Goal: Navigation & Orientation: Find specific page/section

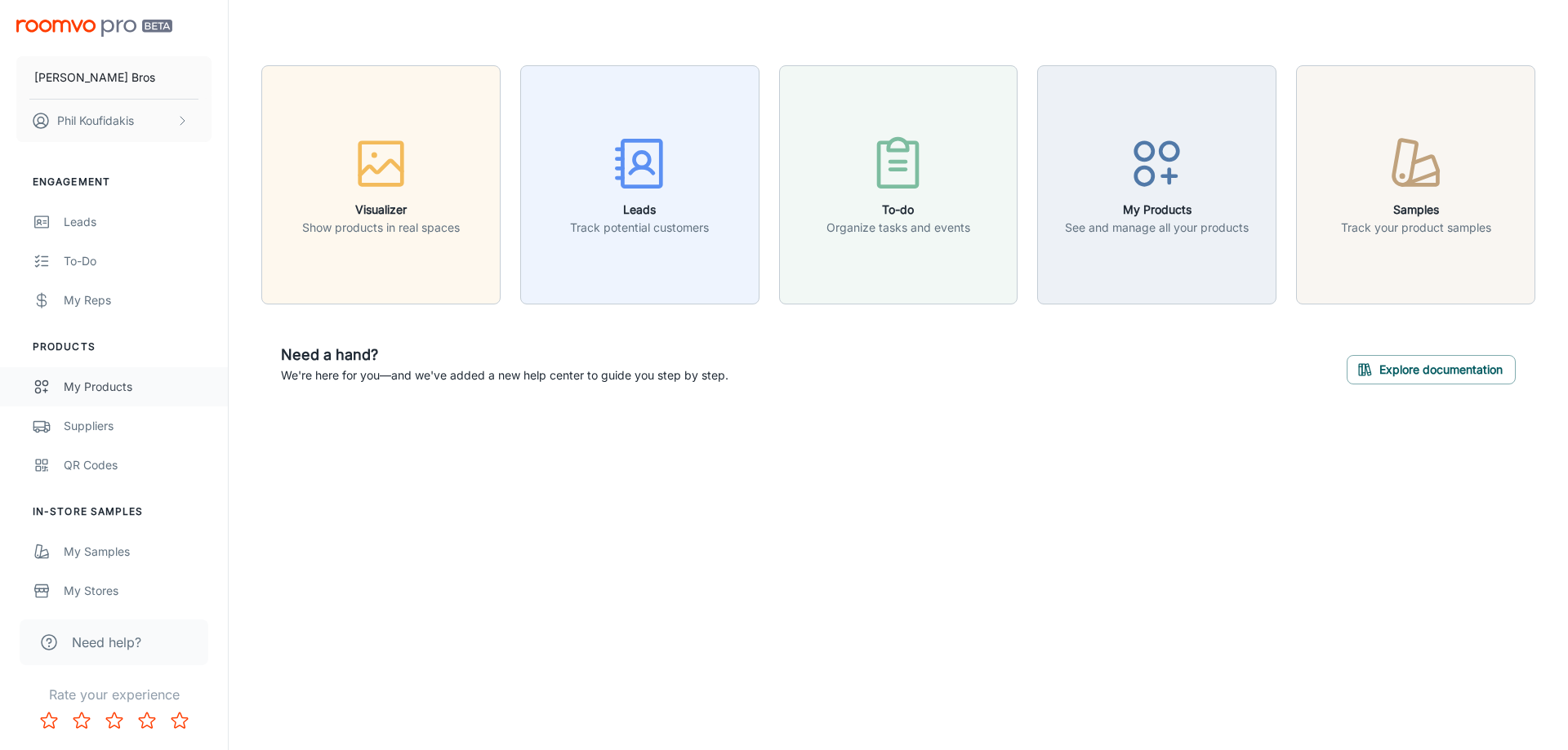
click at [102, 389] on div "My Products" at bounding box center [138, 386] width 148 height 18
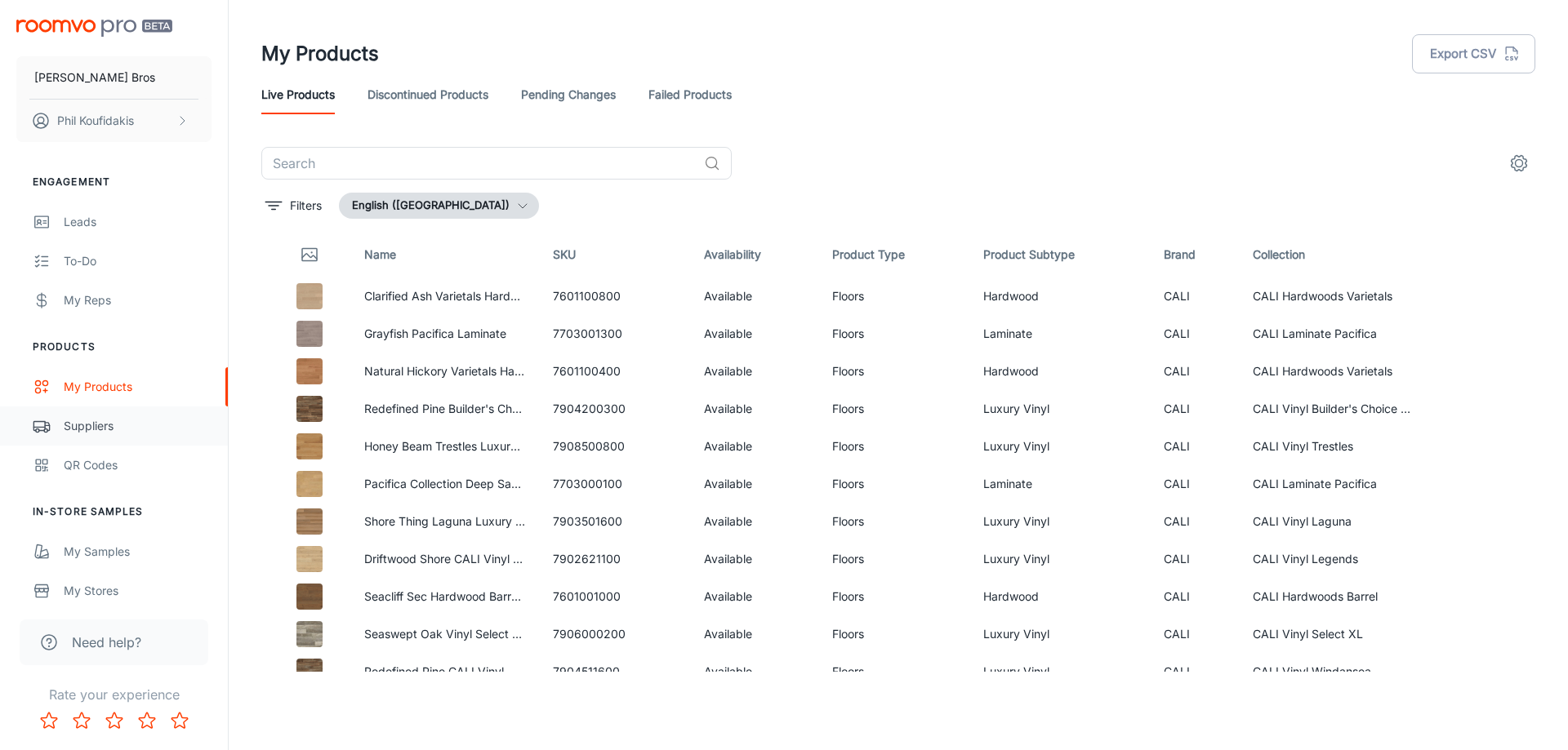
click at [92, 426] on div "Suppliers" at bounding box center [138, 426] width 148 height 18
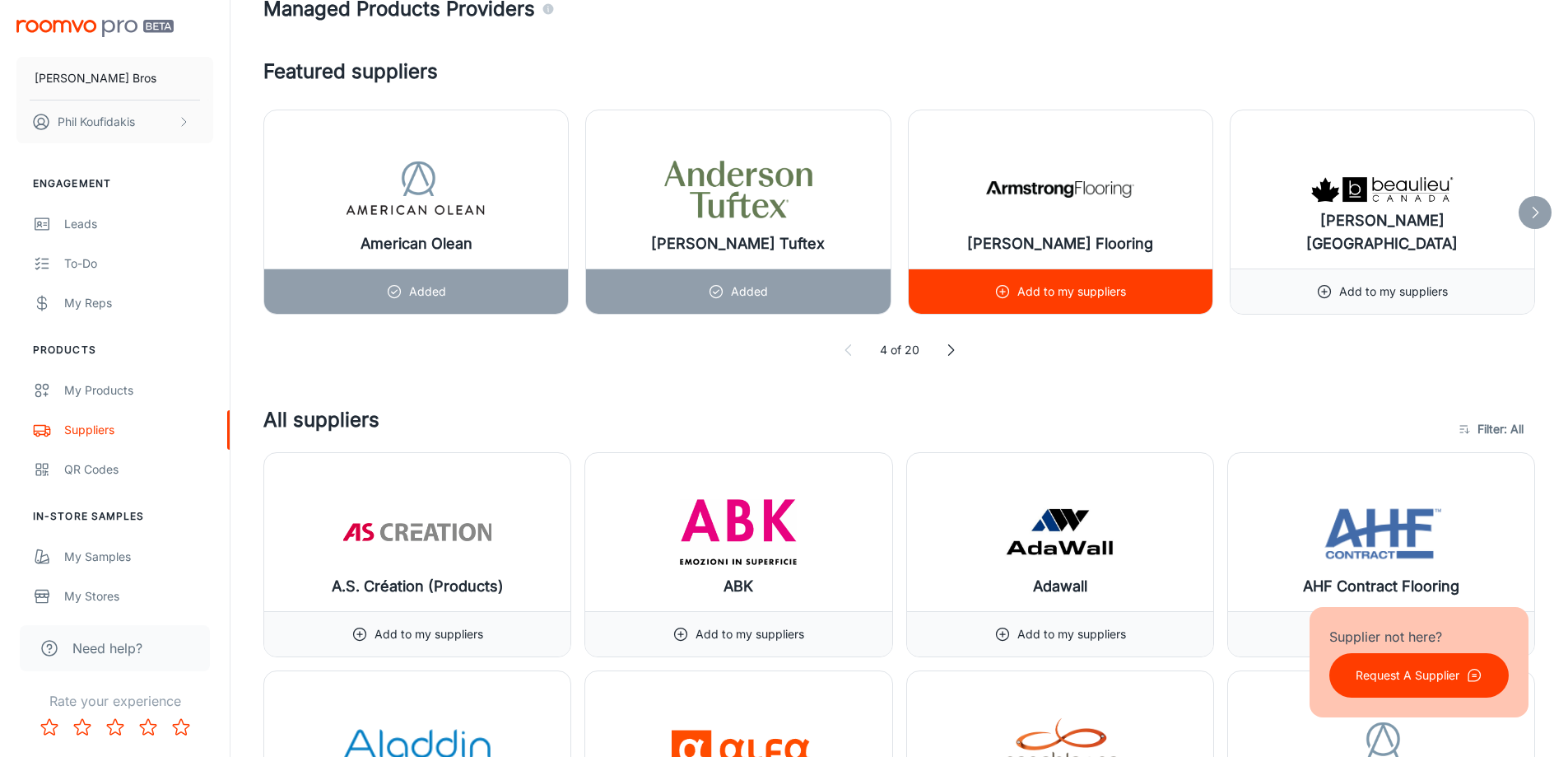
scroll to position [906, 0]
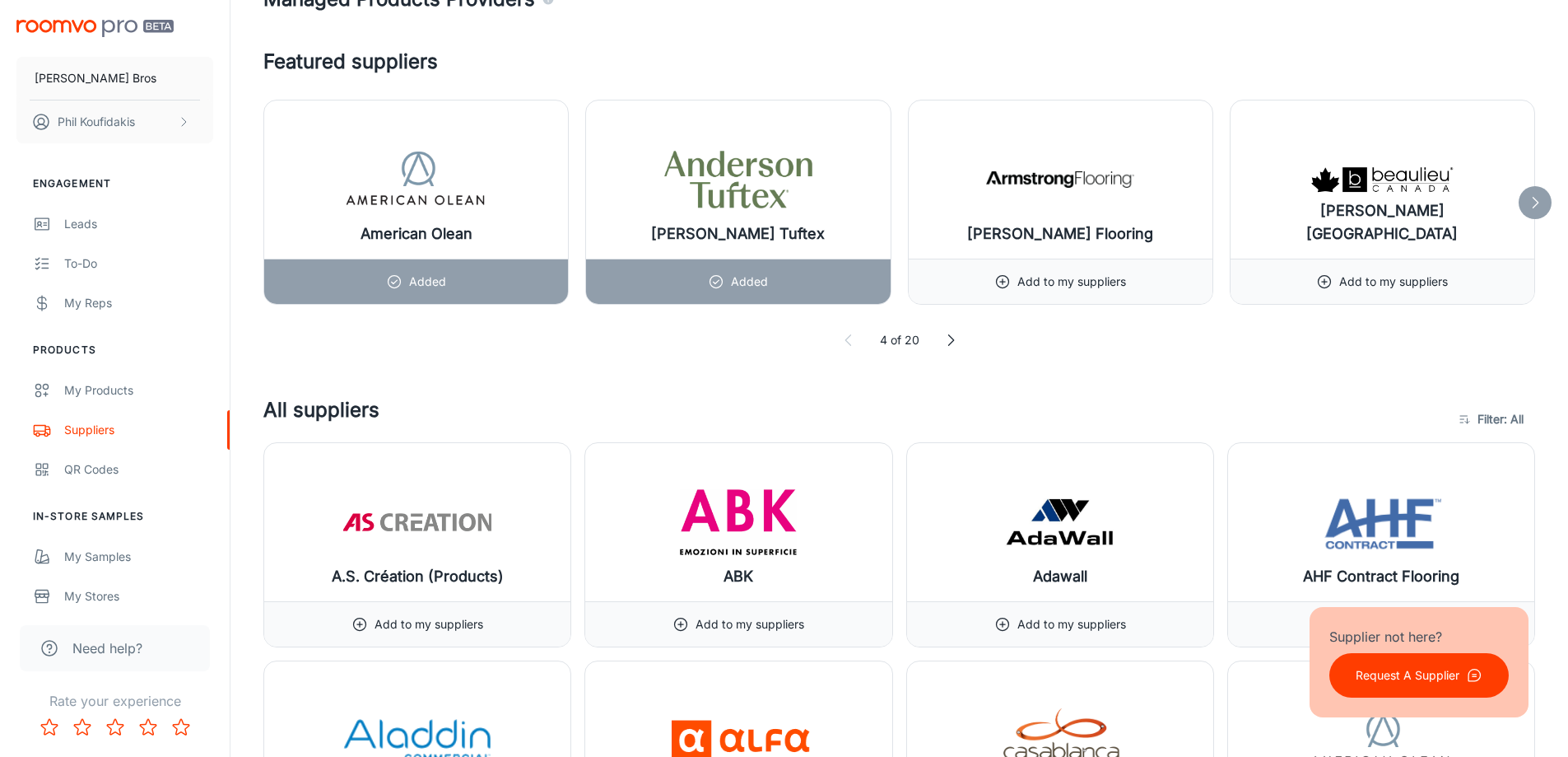
click at [1533, 201] on icon at bounding box center [1535, 202] width 16 height 16
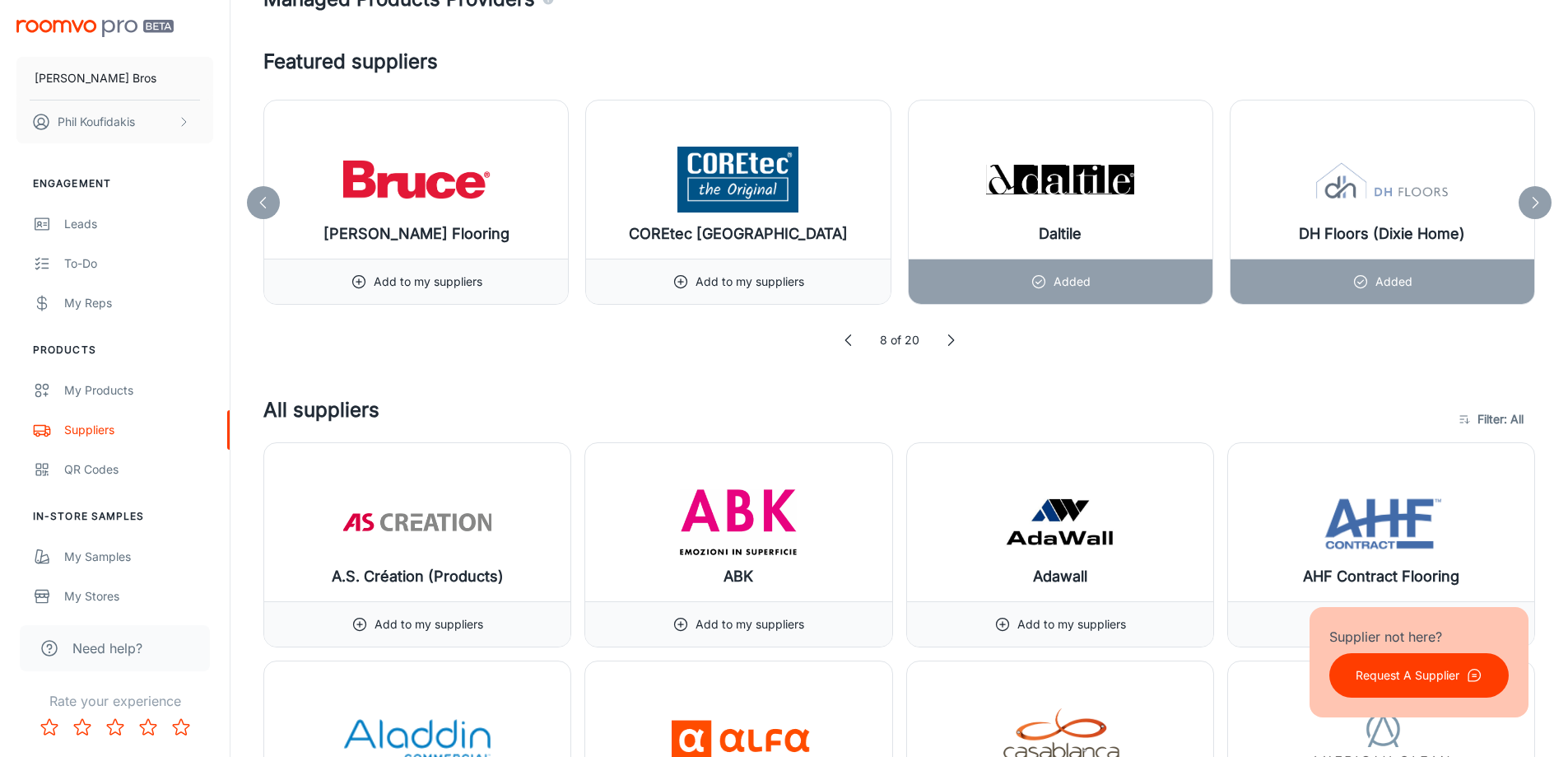
click at [1533, 201] on icon at bounding box center [1535, 202] width 16 height 16
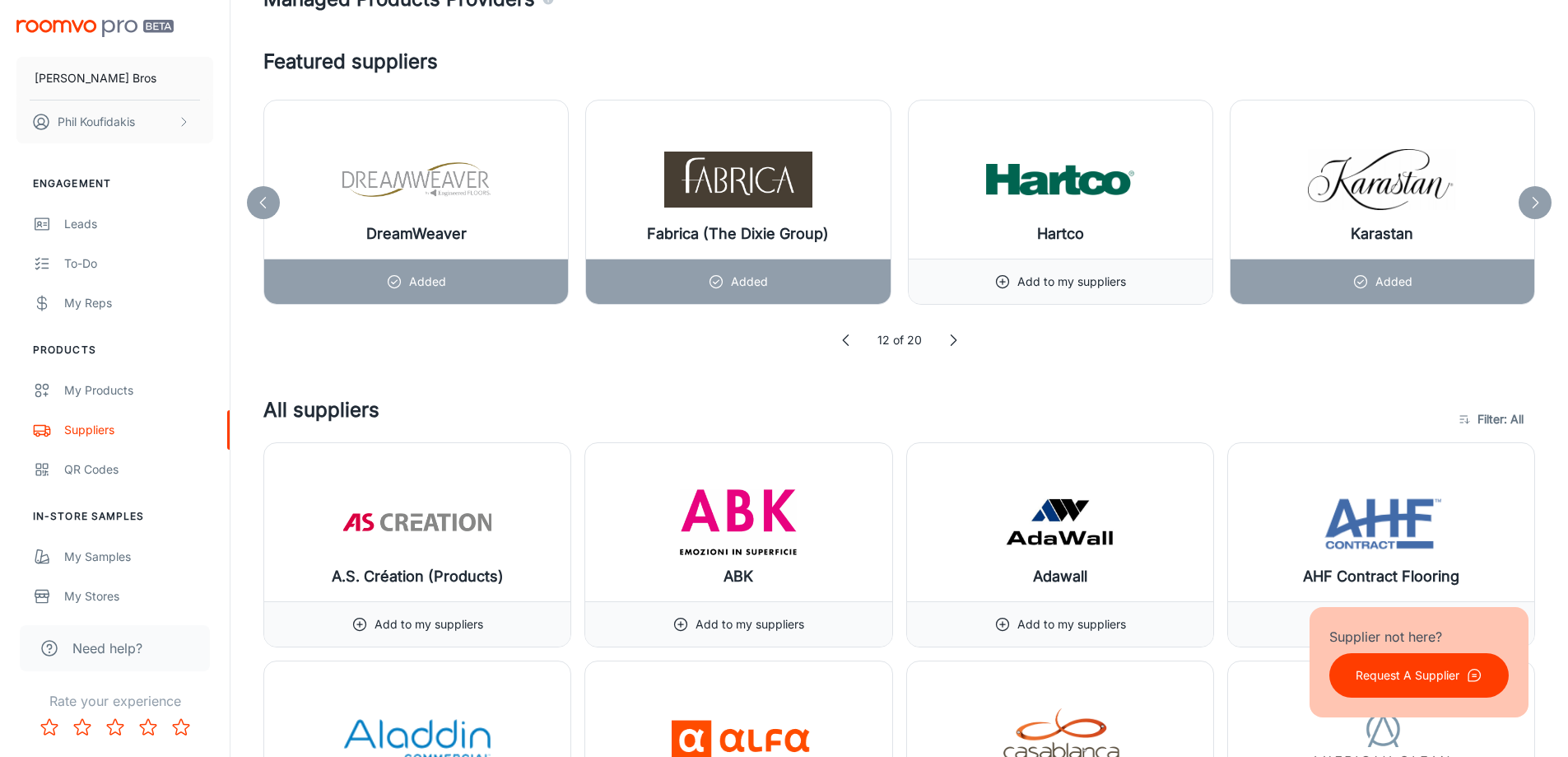
click at [1533, 201] on icon at bounding box center [1535, 202] width 16 height 16
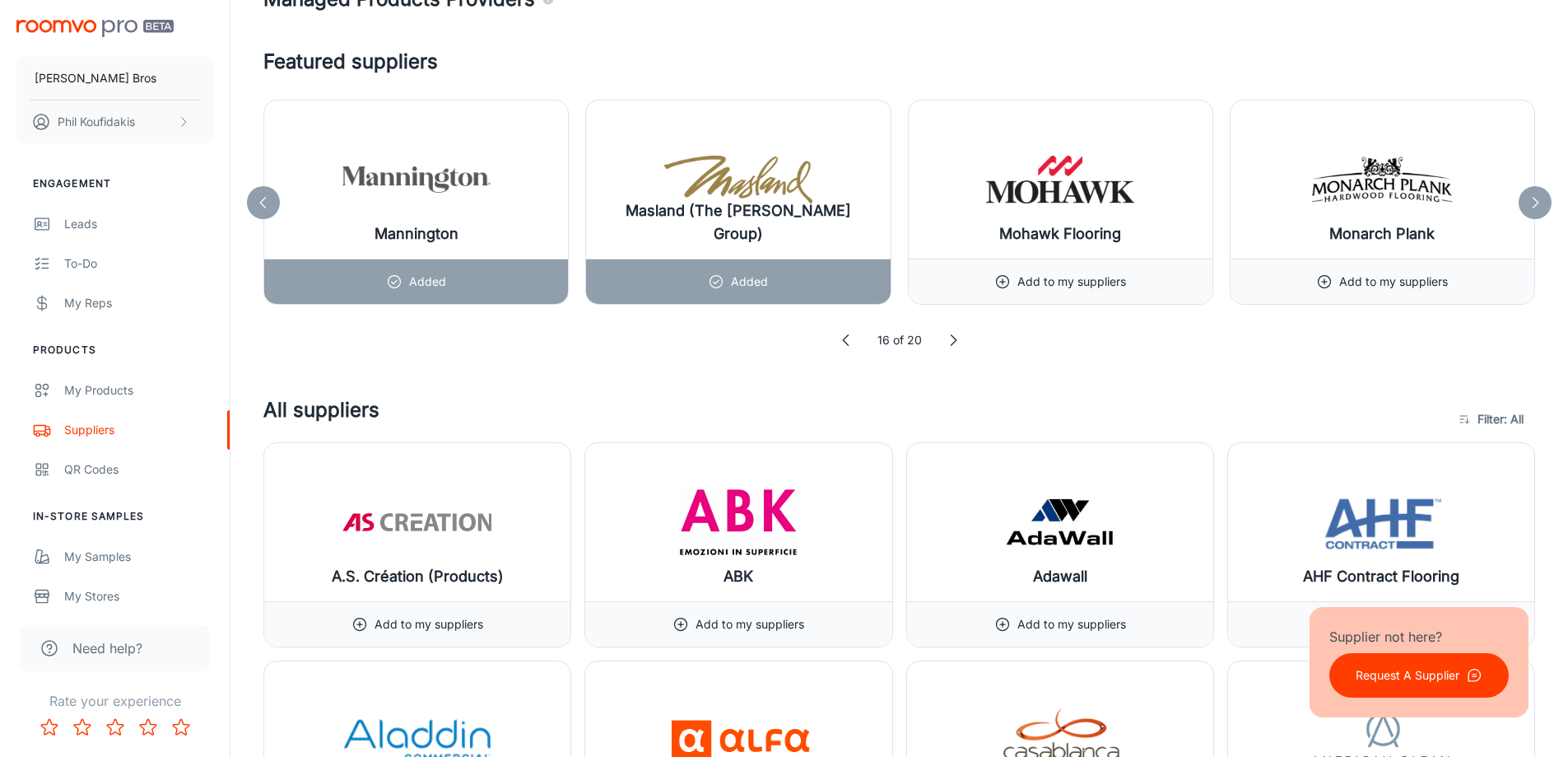
click at [1533, 201] on icon at bounding box center [1535, 202] width 16 height 16
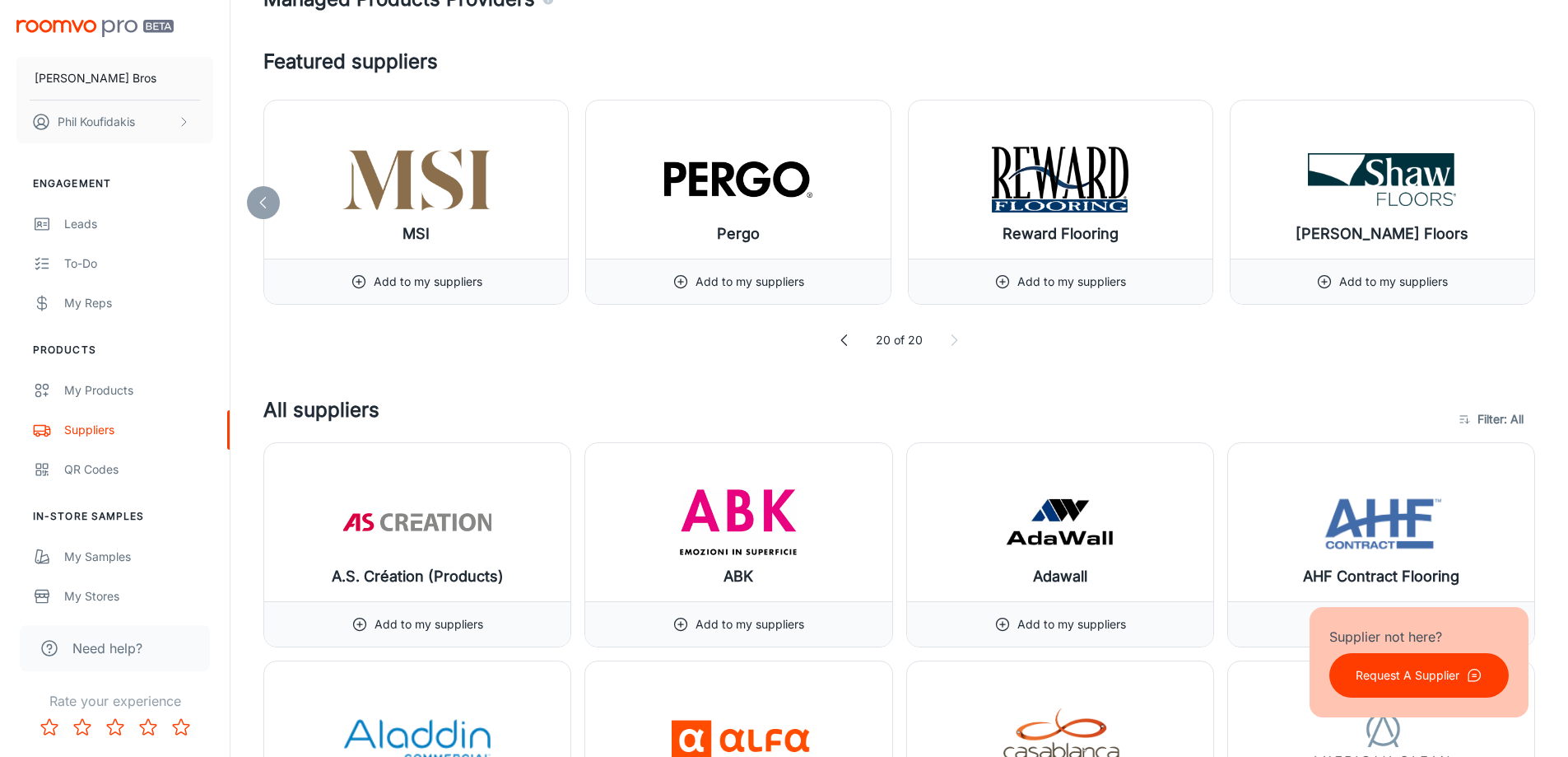
click at [256, 199] on icon at bounding box center [263, 202] width 16 height 16
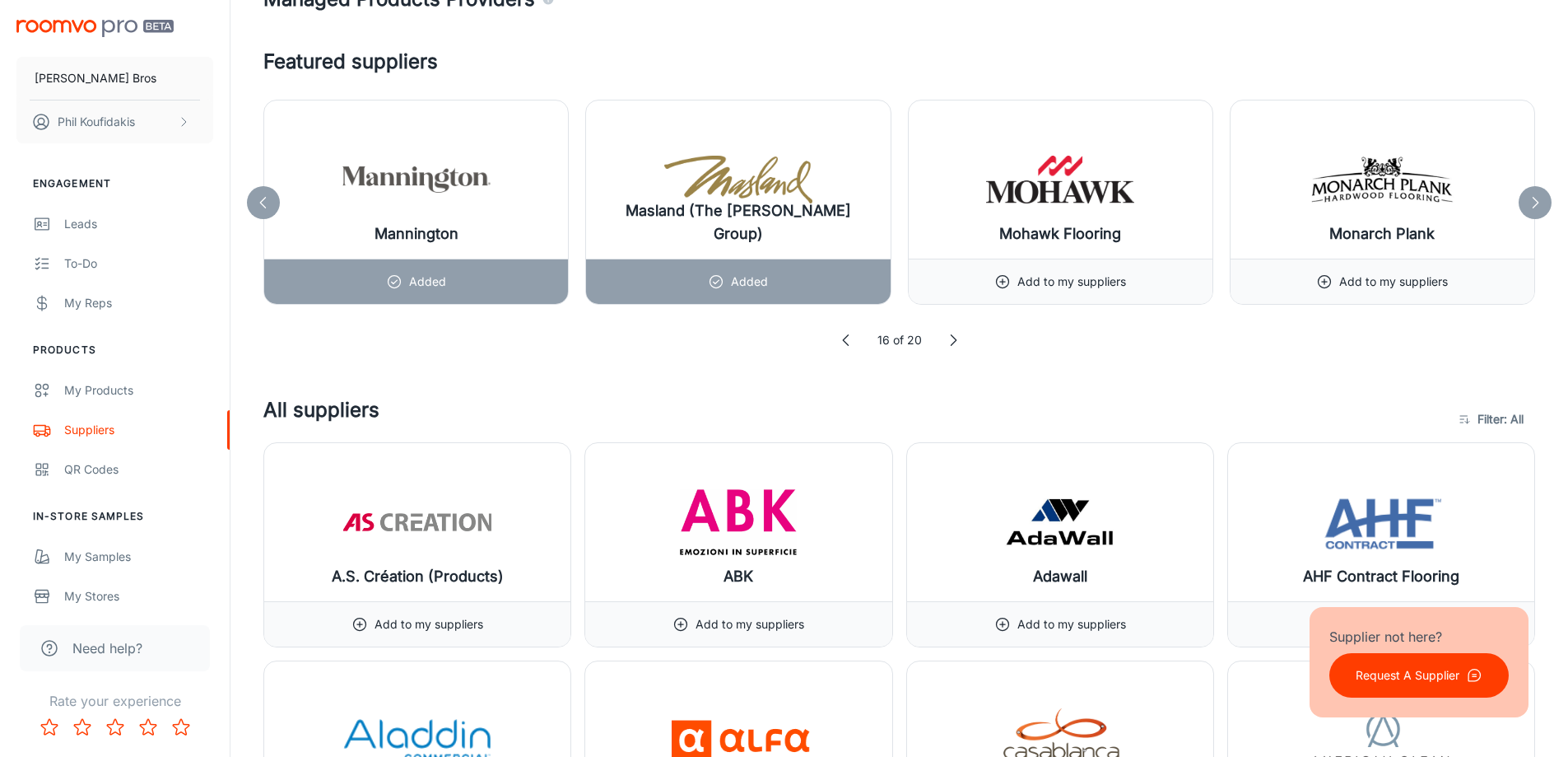
click at [256, 199] on icon at bounding box center [263, 202] width 16 height 16
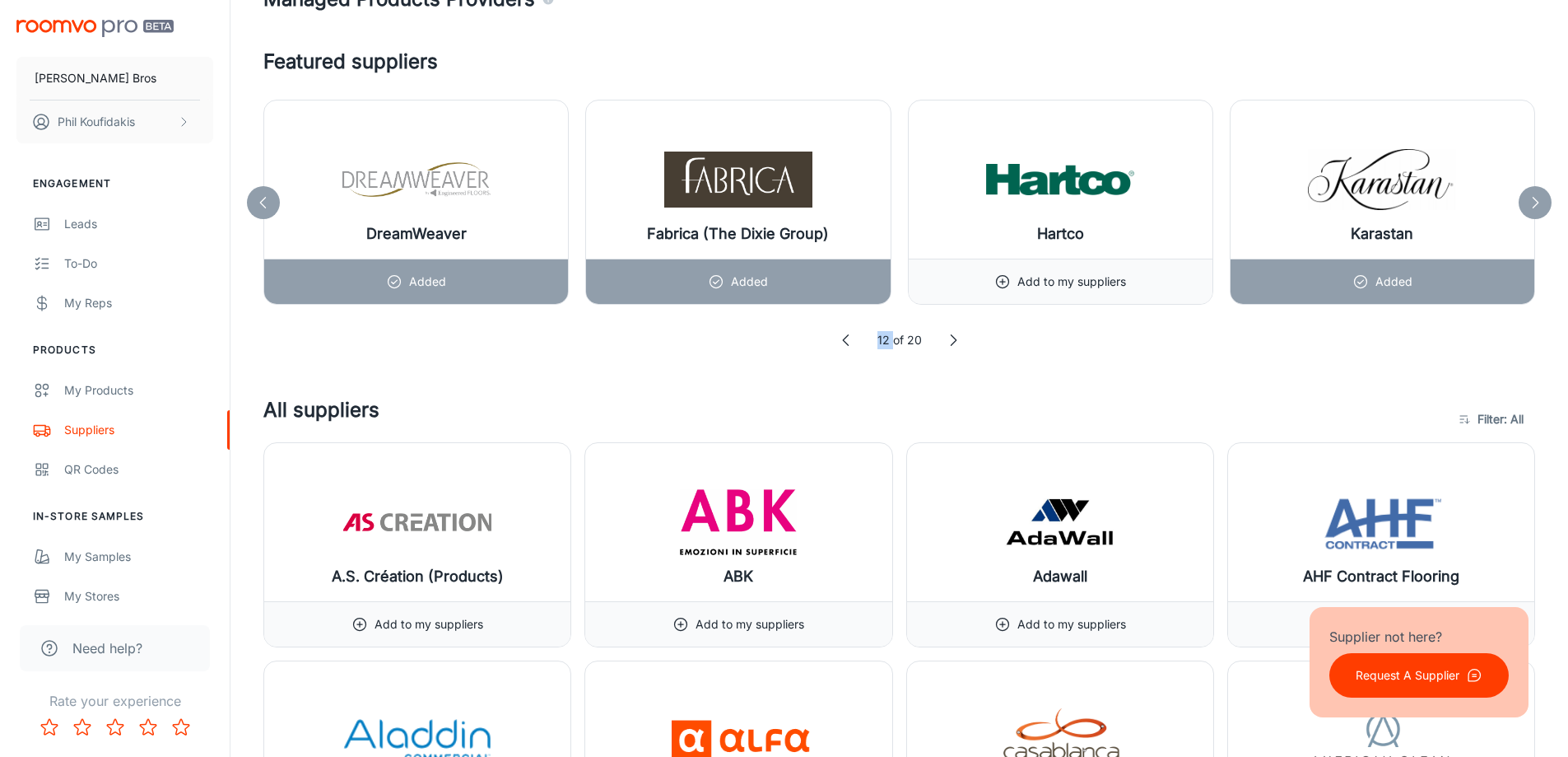
click at [256, 199] on icon at bounding box center [263, 202] width 16 height 16
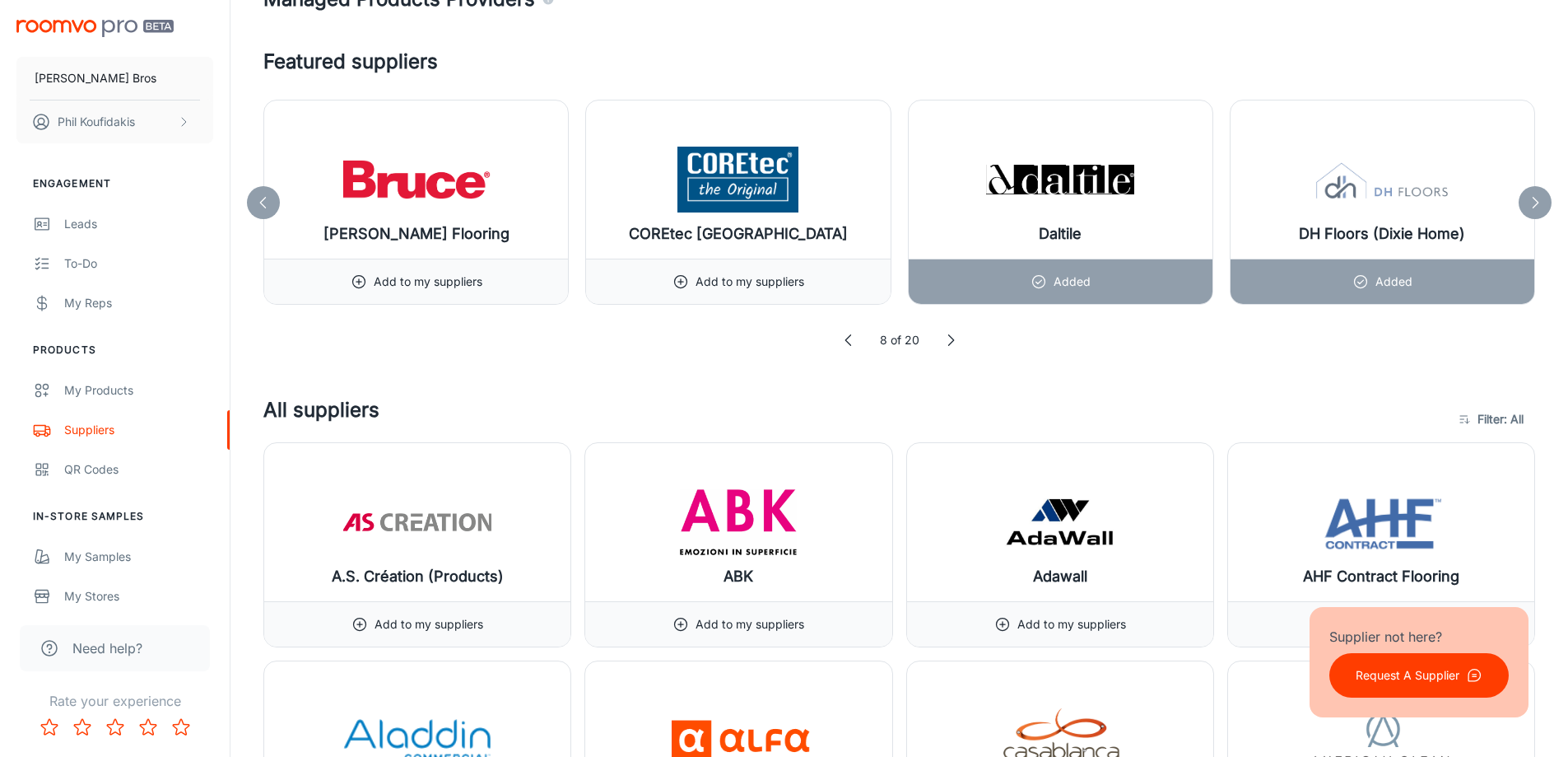
click at [256, 199] on icon at bounding box center [263, 202] width 16 height 16
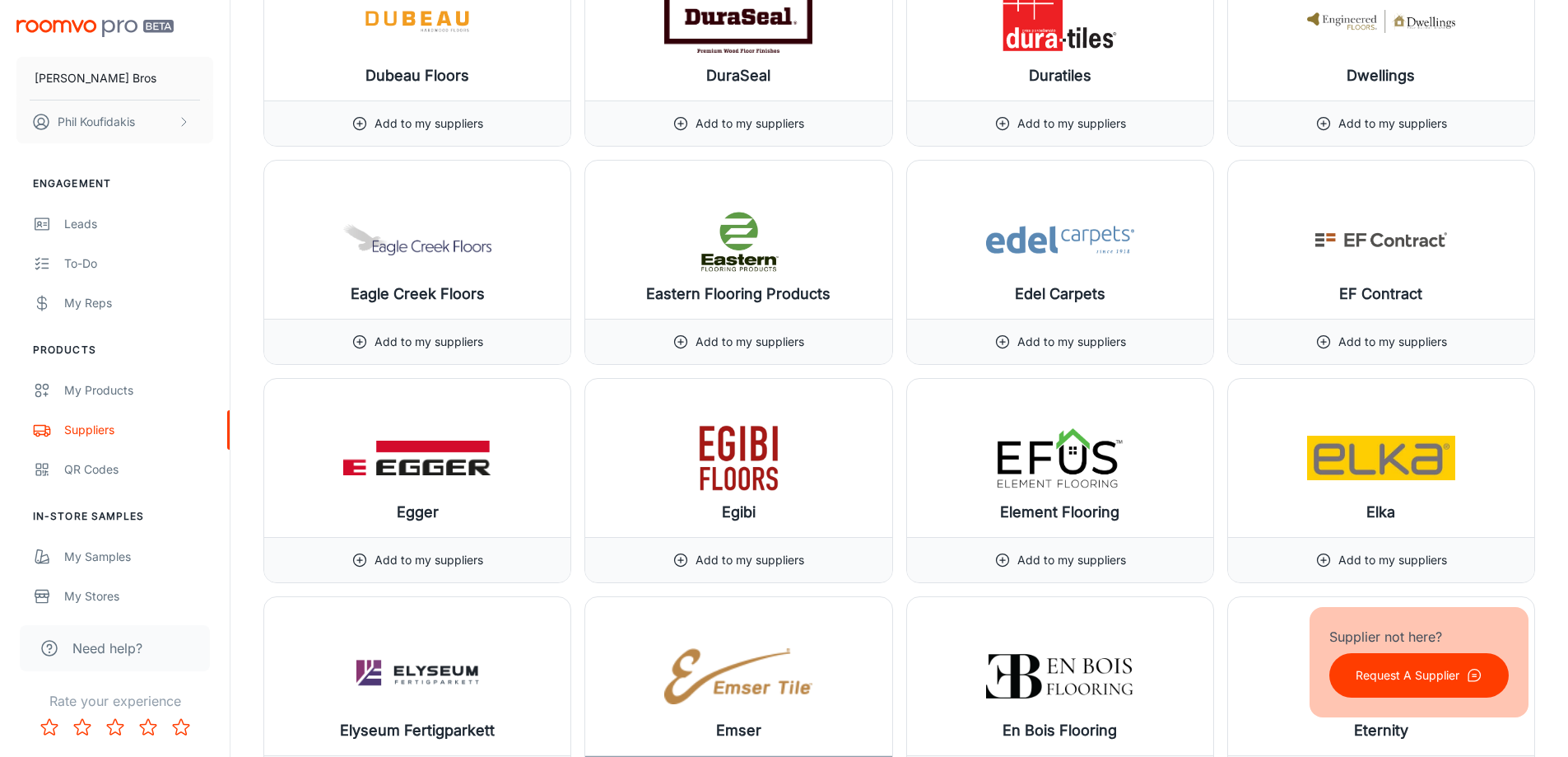
scroll to position [6839, 0]
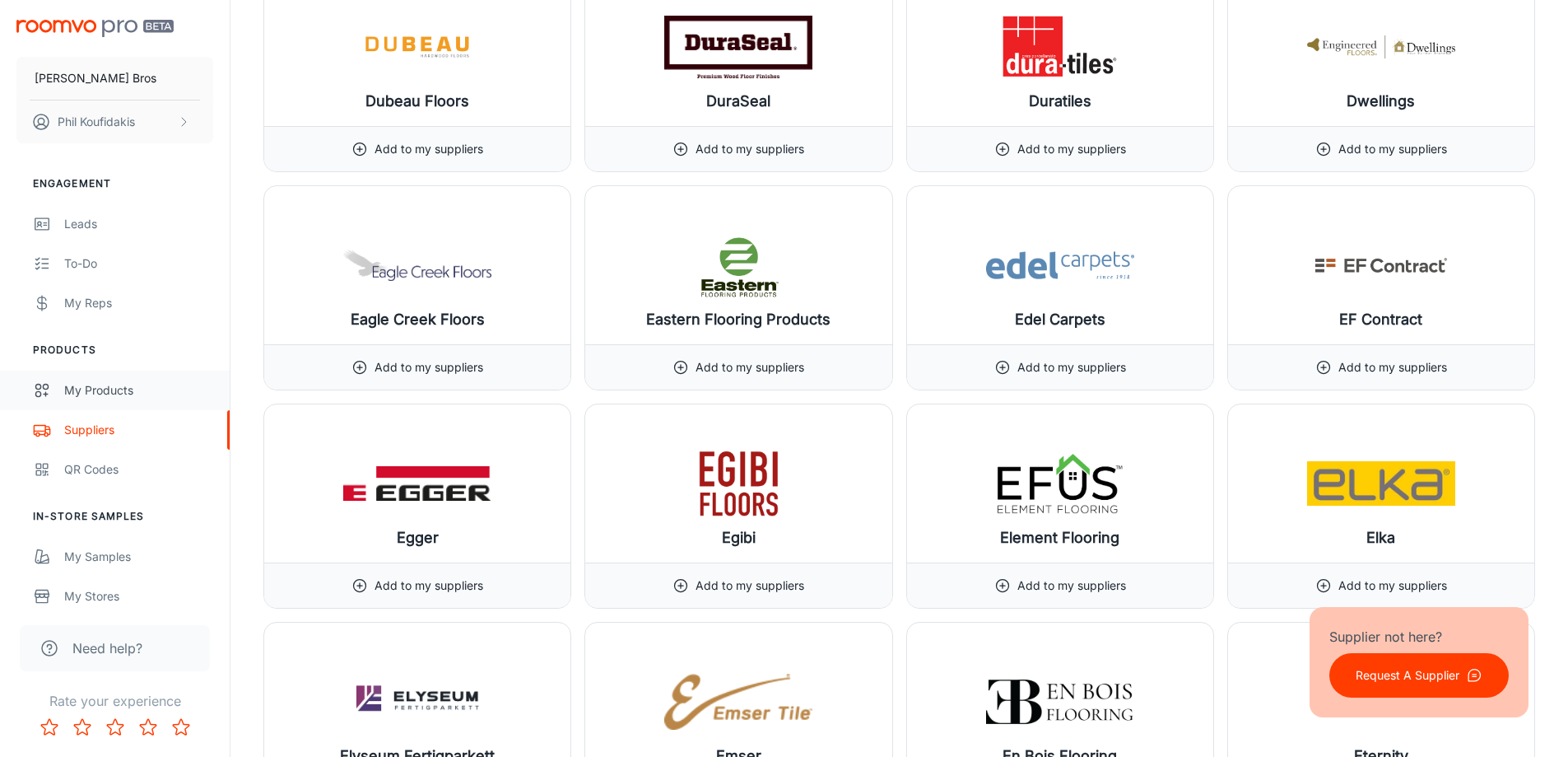
click at [100, 397] on div "My Products" at bounding box center [139, 390] width 149 height 18
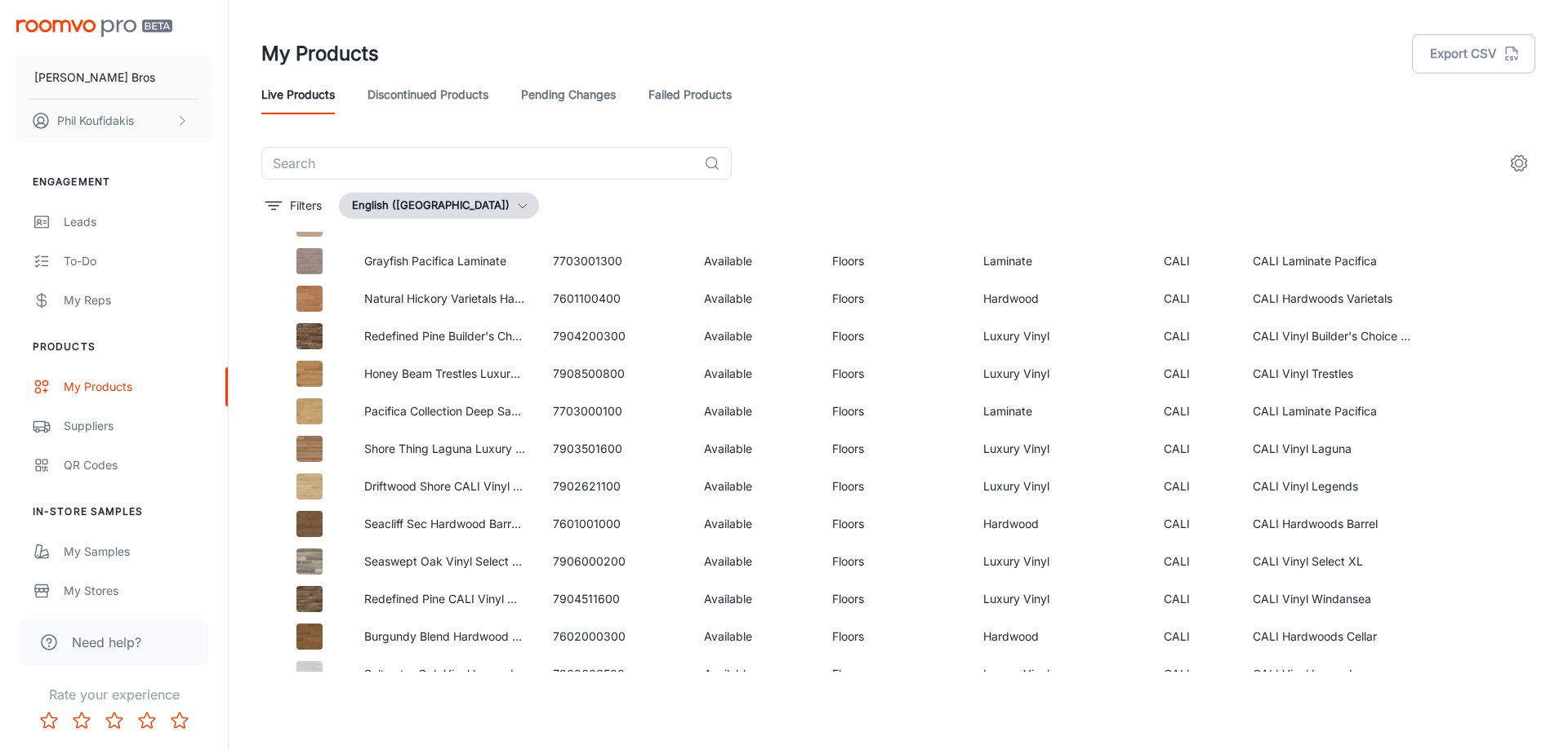
scroll to position [82, 0]
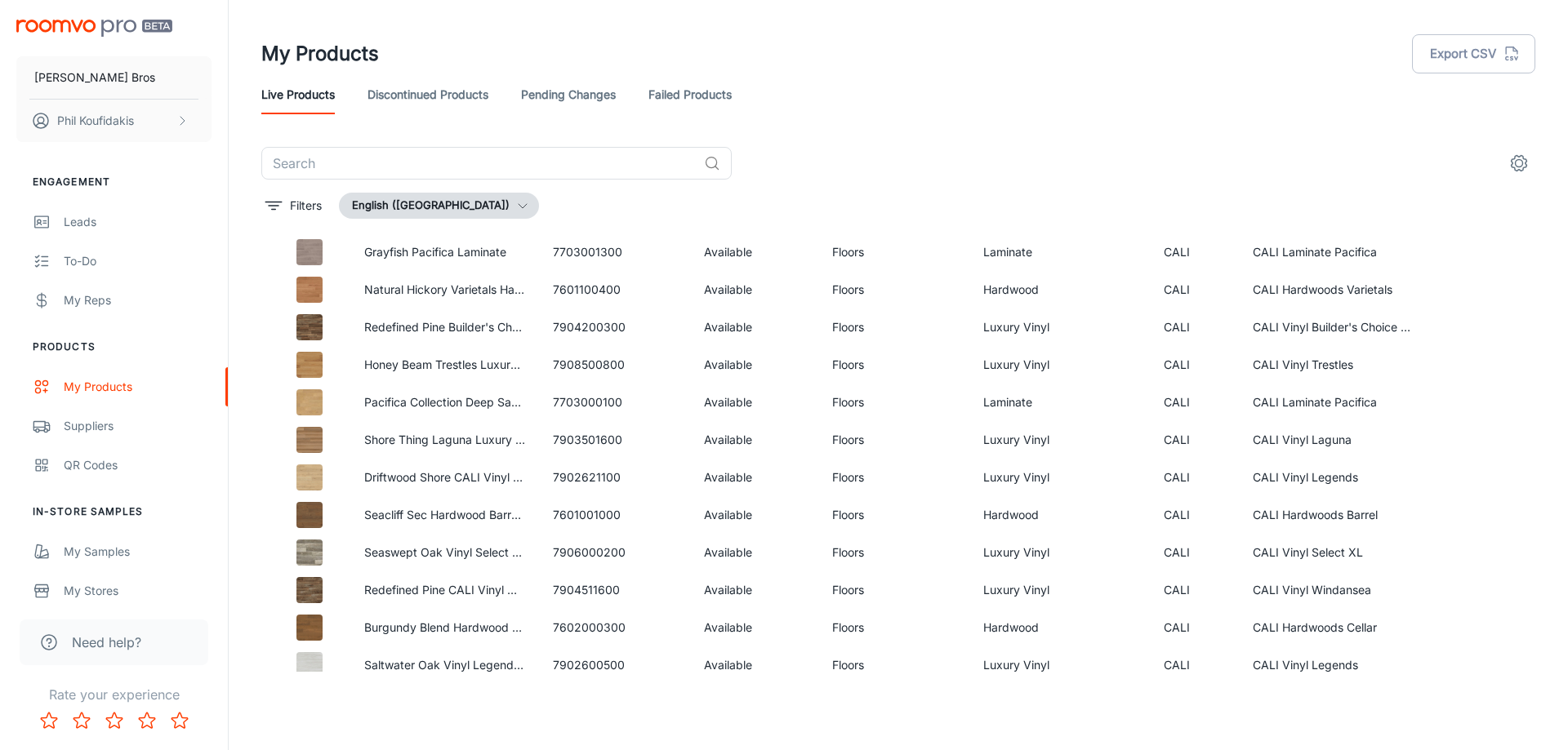
click at [423, 99] on link "Discontinued Products" at bounding box center [427, 94] width 121 height 39
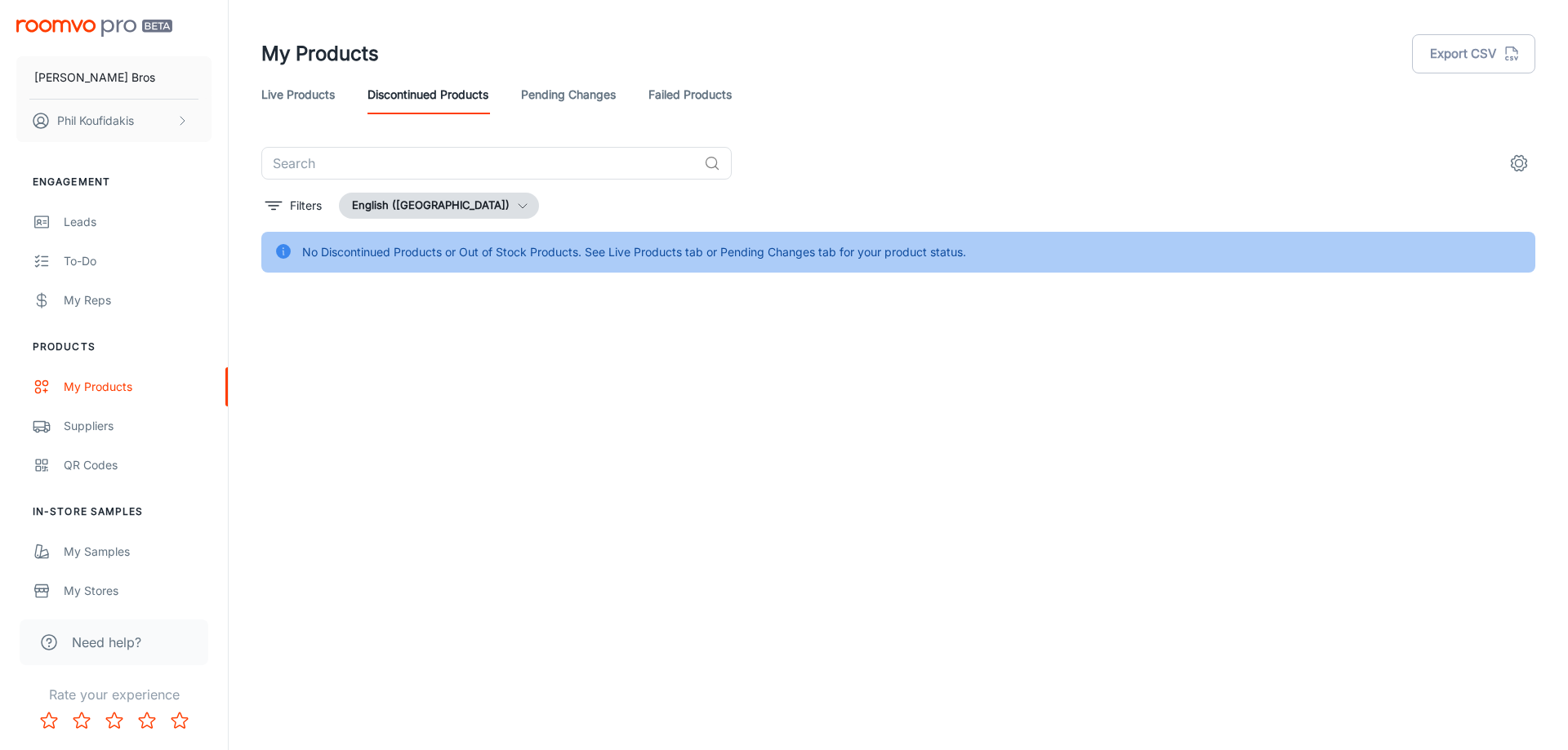
click at [546, 94] on link "Pending Changes" at bounding box center [568, 94] width 94 height 39
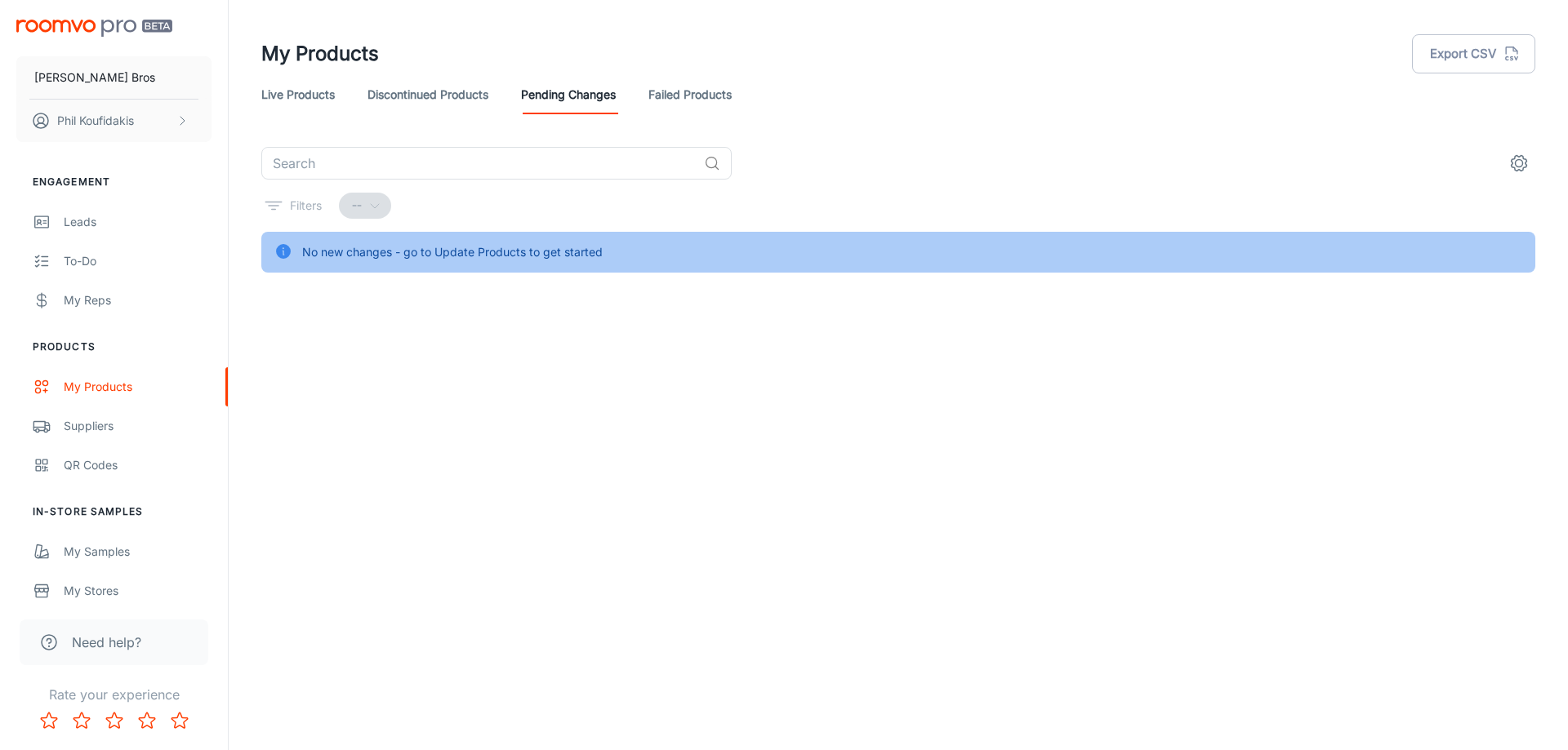
click at [674, 93] on link "Failed Products" at bounding box center [690, 94] width 83 height 39
click at [314, 99] on link "Live Products" at bounding box center [297, 94] width 73 height 39
